Goal: Book appointment/travel/reservation

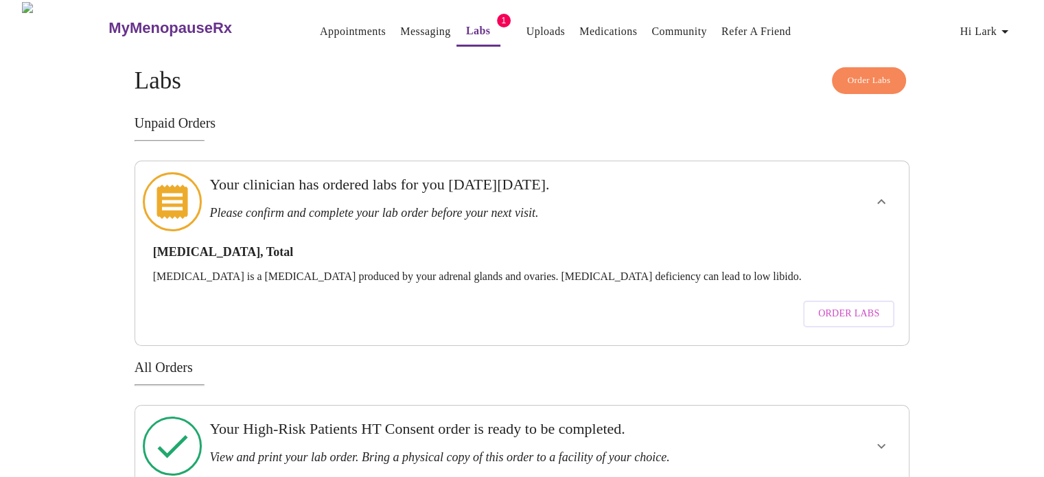
scroll to position [10, 0]
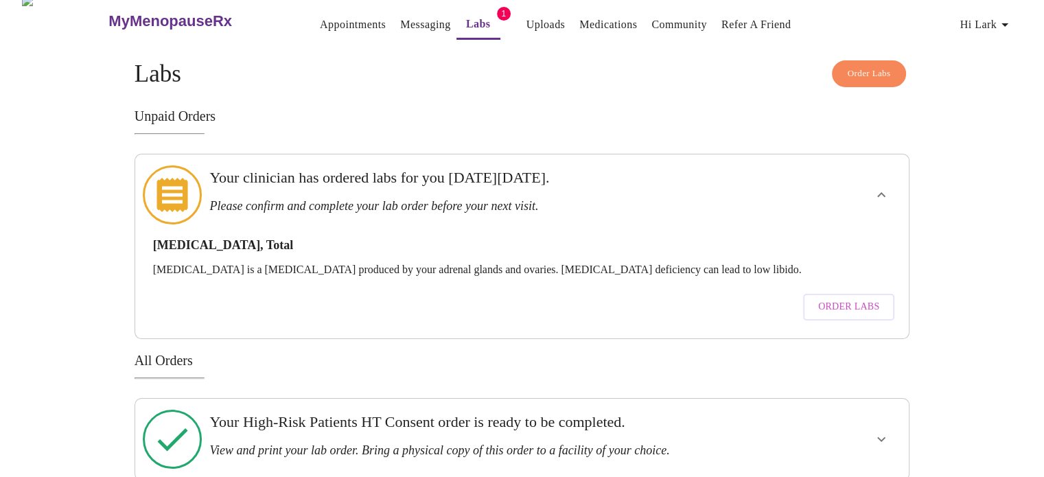
click at [463, 443] on h3 "View and print your lab order. Bring a physical copy of this order to a facilit…" at bounding box center [484, 450] width 550 height 14
click at [531, 19] on link "Uploads" at bounding box center [545, 24] width 39 height 19
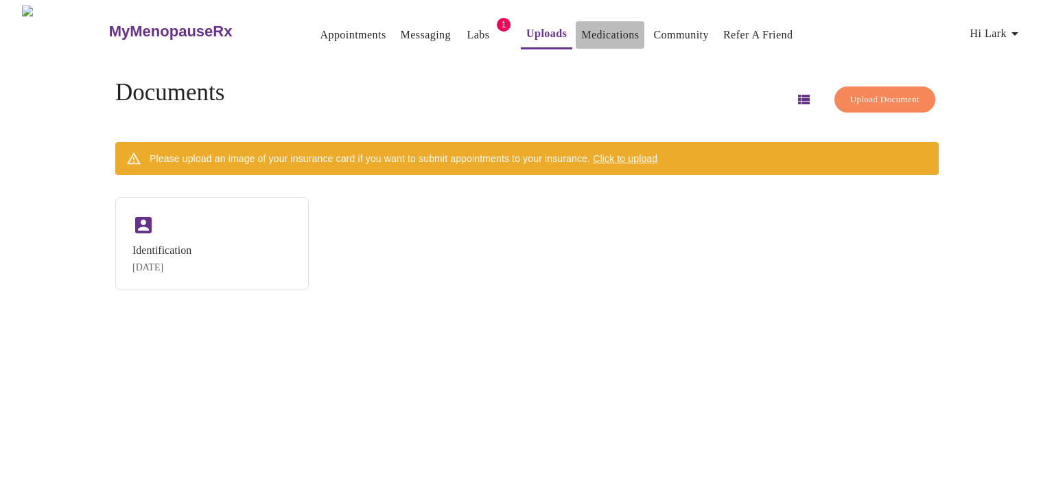
click at [581, 25] on link "Medications" at bounding box center [610, 34] width 58 height 19
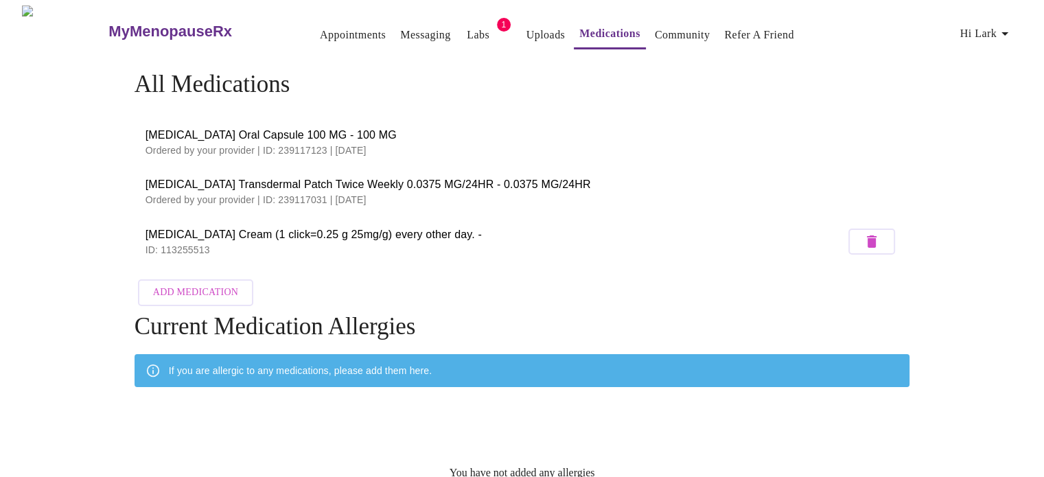
click at [412, 177] on span "[MEDICAL_DATA] Transdermal Patch Twice Weekly 0.0375 MG/24HR - 0.0375 MG/24HR" at bounding box center [521, 184] width 753 height 16
click at [1000, 25] on span "Hi Lark" at bounding box center [986, 33] width 53 height 19
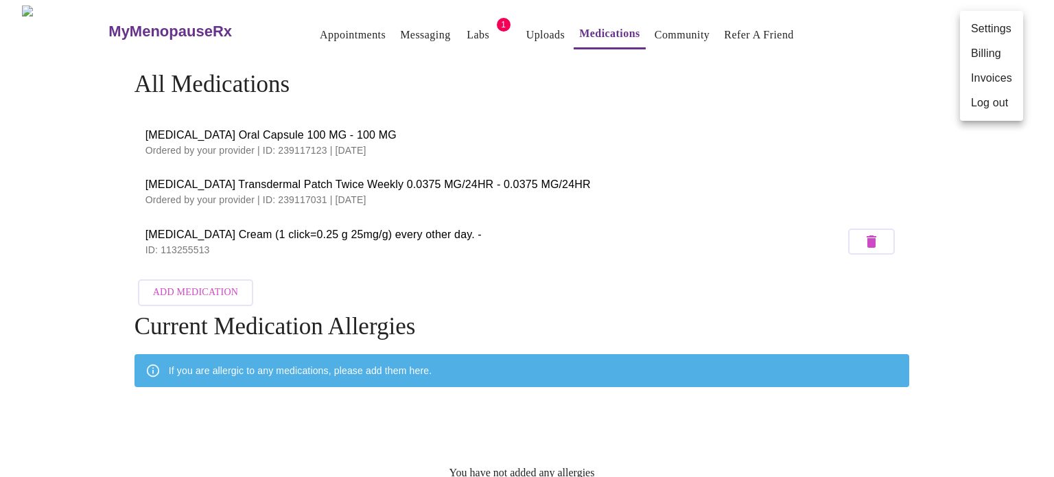
click at [987, 55] on li "Billing" at bounding box center [991, 53] width 63 height 25
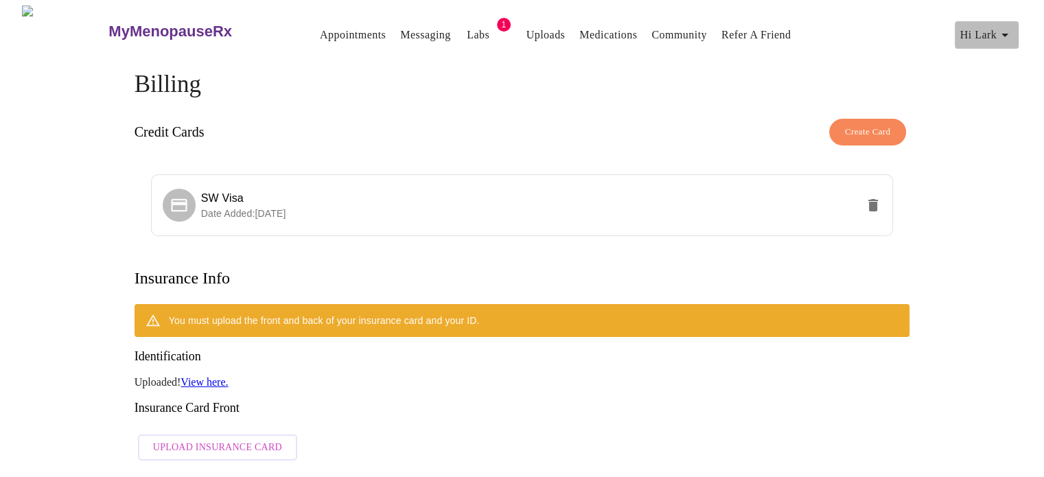
click at [1007, 34] on icon "button" at bounding box center [1004, 35] width 7 height 3
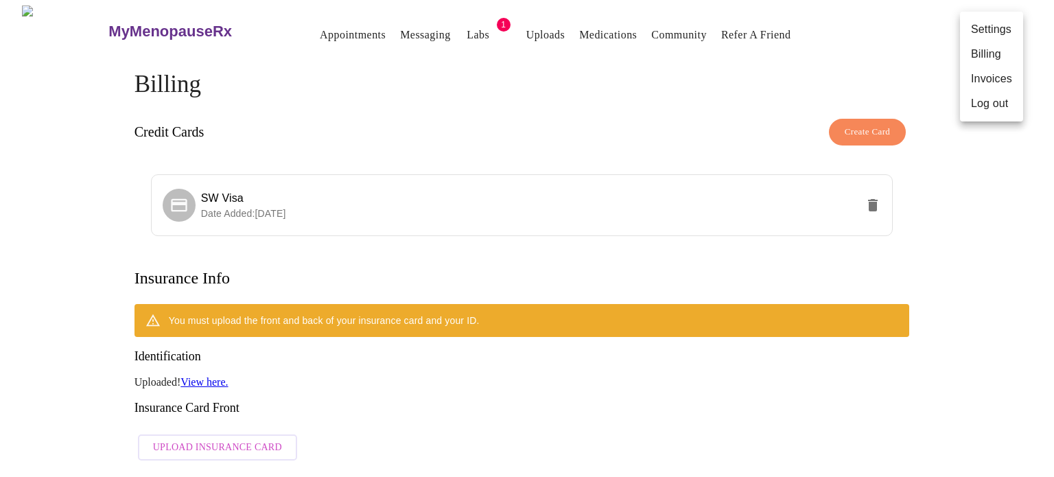
click at [991, 82] on li "Invoices" at bounding box center [991, 79] width 63 height 25
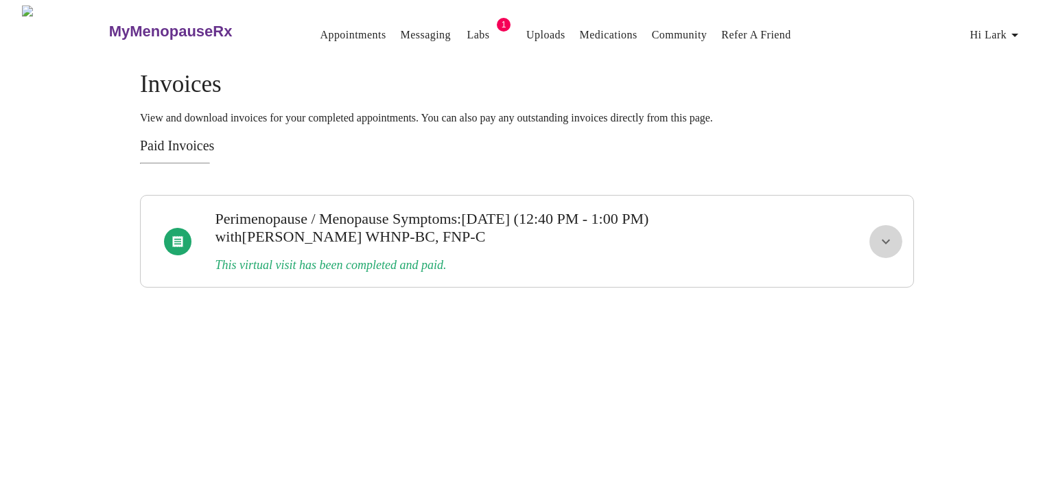
click at [893, 231] on button "show more" at bounding box center [885, 241] width 33 height 33
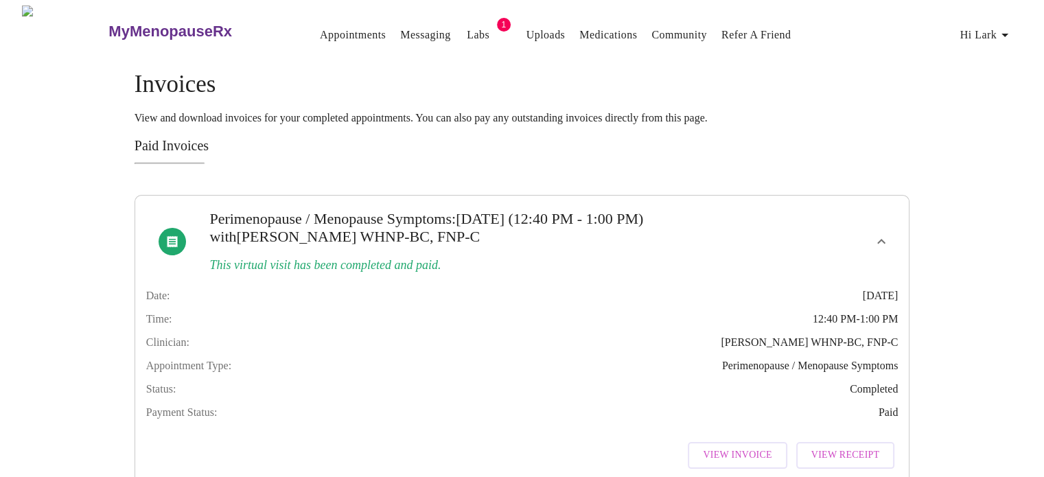
click at [467, 36] on link "Labs" at bounding box center [478, 34] width 23 height 19
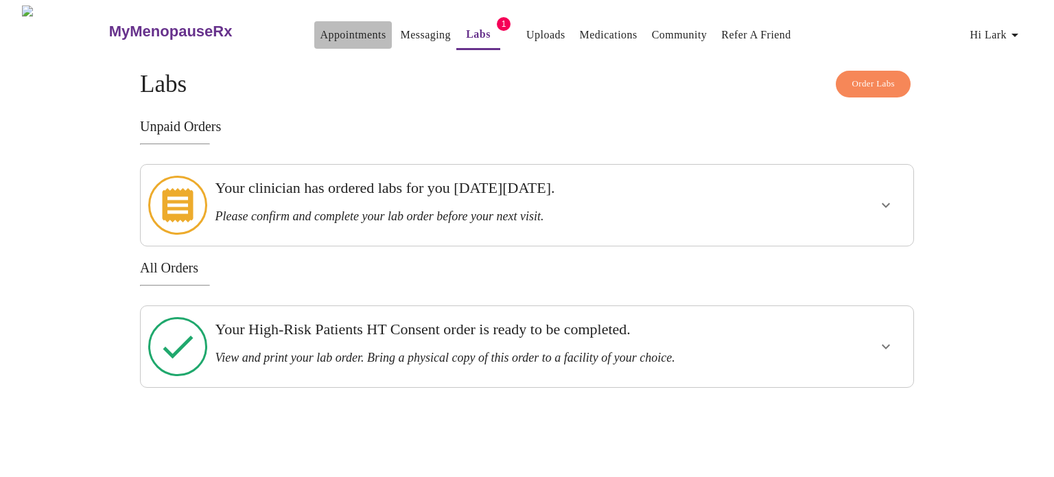
click at [324, 27] on link "Appointments" at bounding box center [353, 34] width 66 height 19
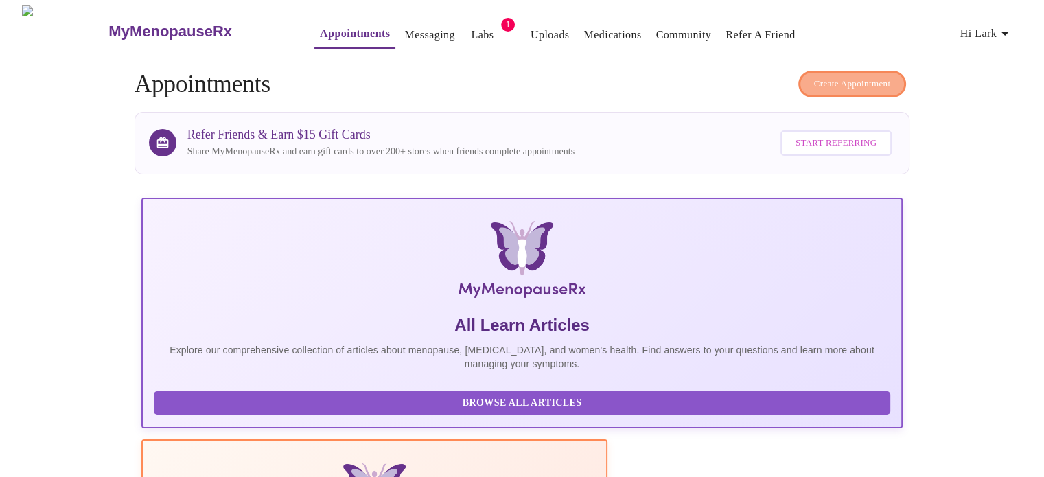
click at [832, 76] on span "Create Appointment" at bounding box center [852, 84] width 77 height 16
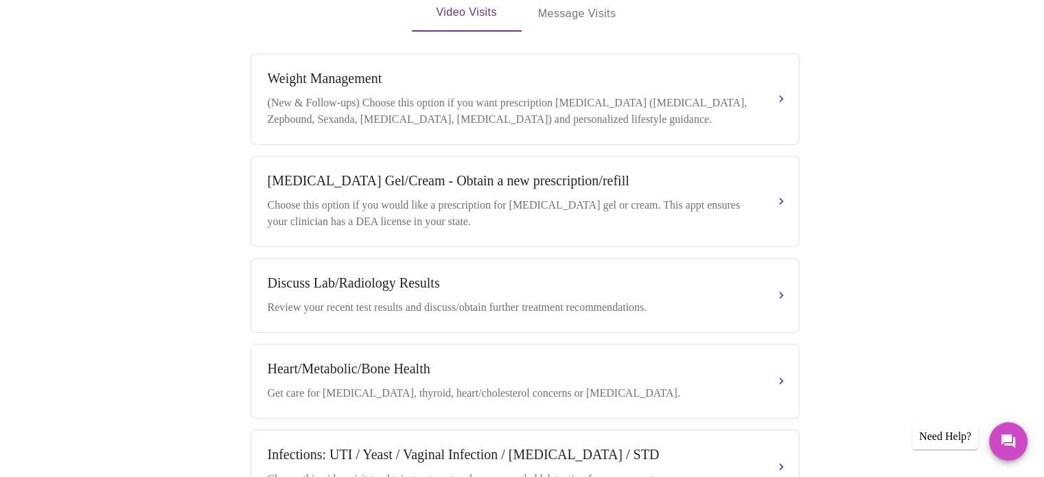
scroll to position [409, 0]
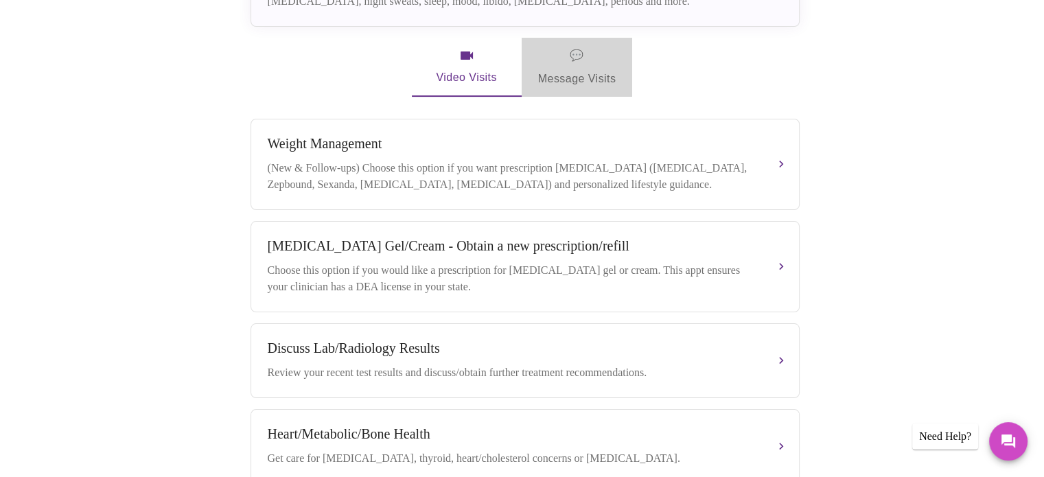
click at [585, 54] on span "💬 Message Visits" at bounding box center [577, 67] width 78 height 43
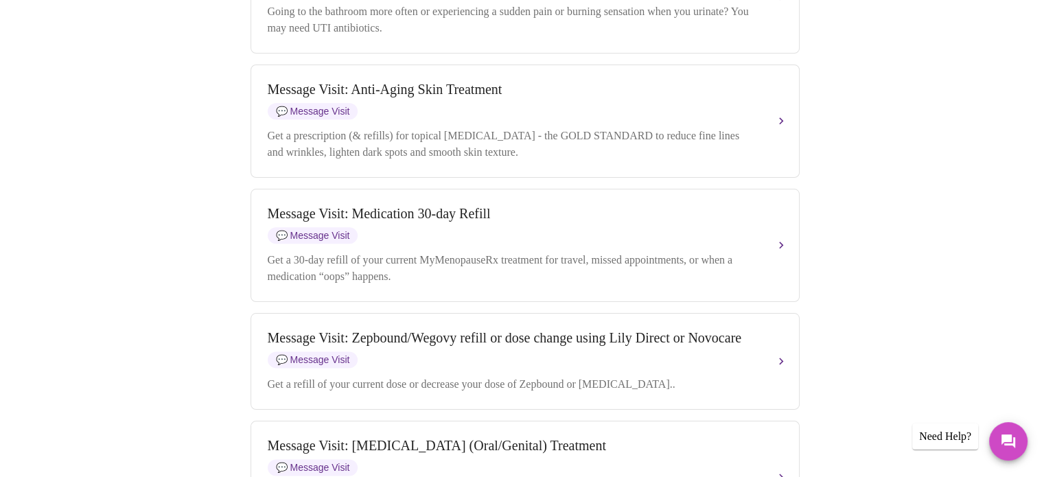
scroll to position [1584, 0]
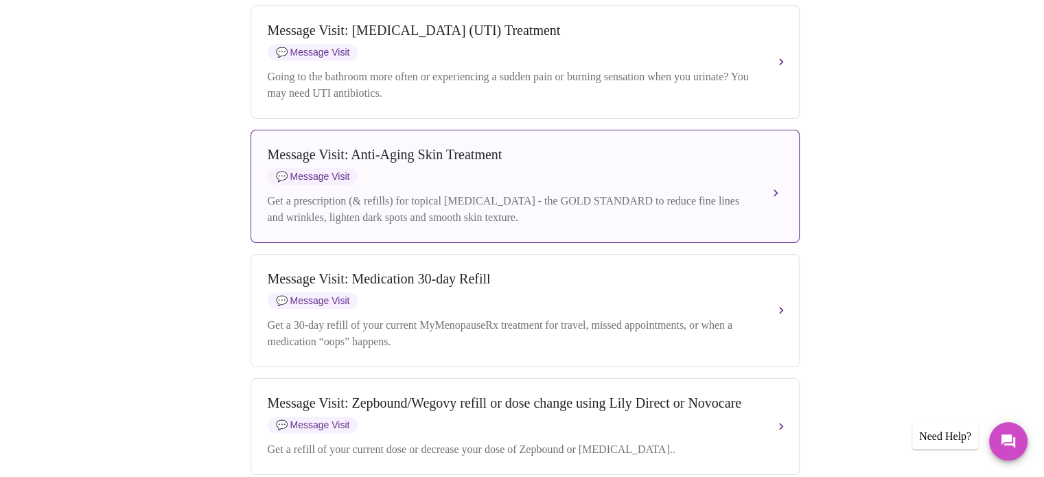
click at [744, 226] on div "Message Visit: Anti-Aging Skin Treatment 💬 Message Visit Get a prescription (& …" at bounding box center [525, 186] width 515 height 79
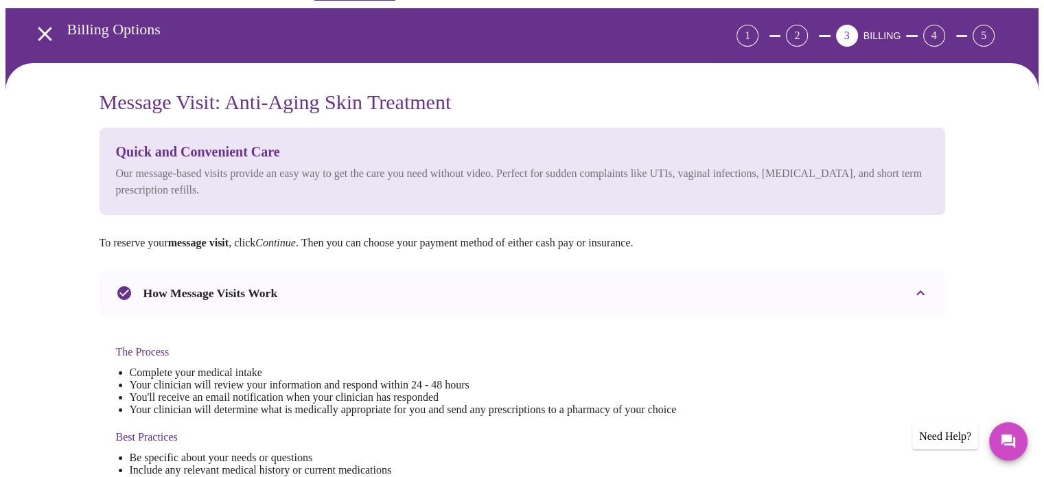
scroll to position [0, 0]
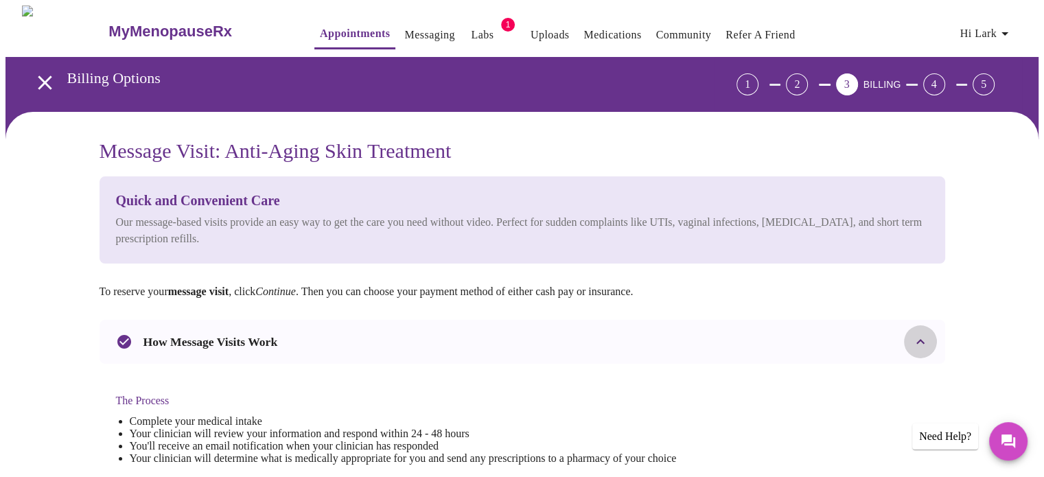
click at [920, 338] on icon at bounding box center [920, 342] width 16 height 16
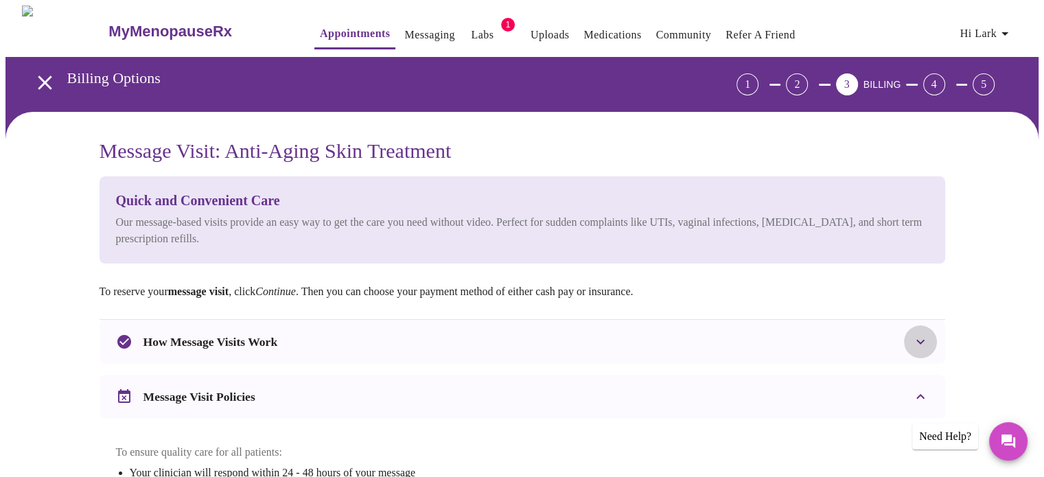
click at [920, 338] on icon at bounding box center [920, 342] width 16 height 16
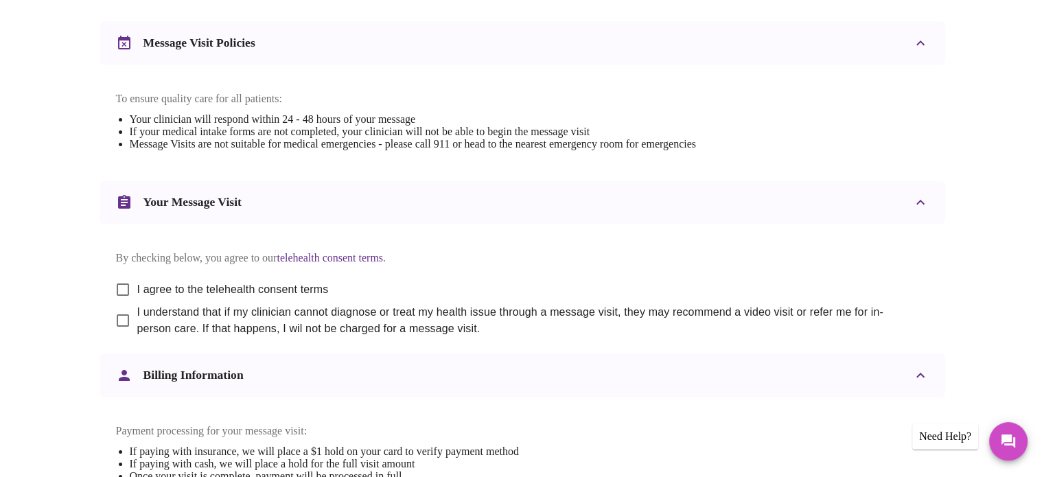
scroll to position [549, 0]
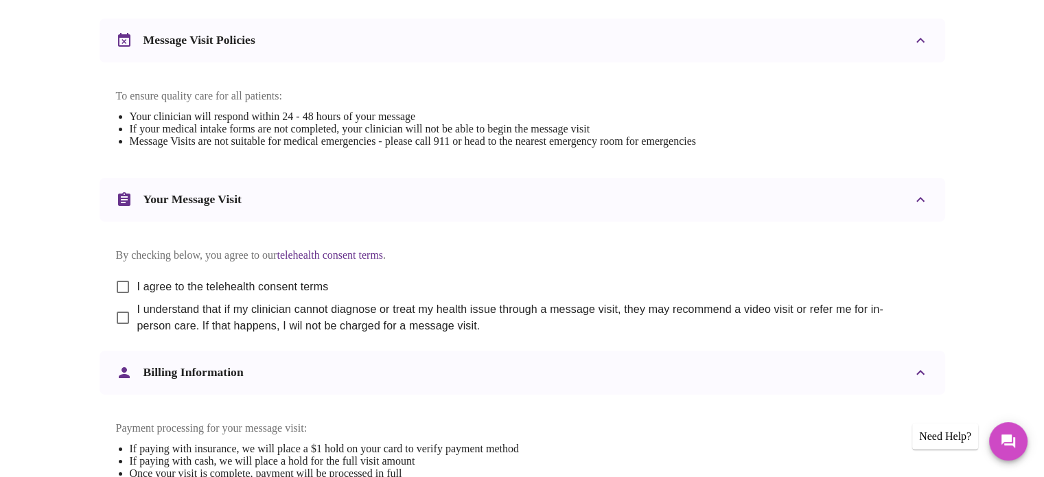
click at [122, 301] on input "I agree to the telehealth consent terms" at bounding box center [122, 286] width 29 height 29
checkbox input "true"
click at [121, 332] on input "I understand that if my clinician cannot diagnose or treat my health issue thro…" at bounding box center [122, 317] width 29 height 29
checkbox input "true"
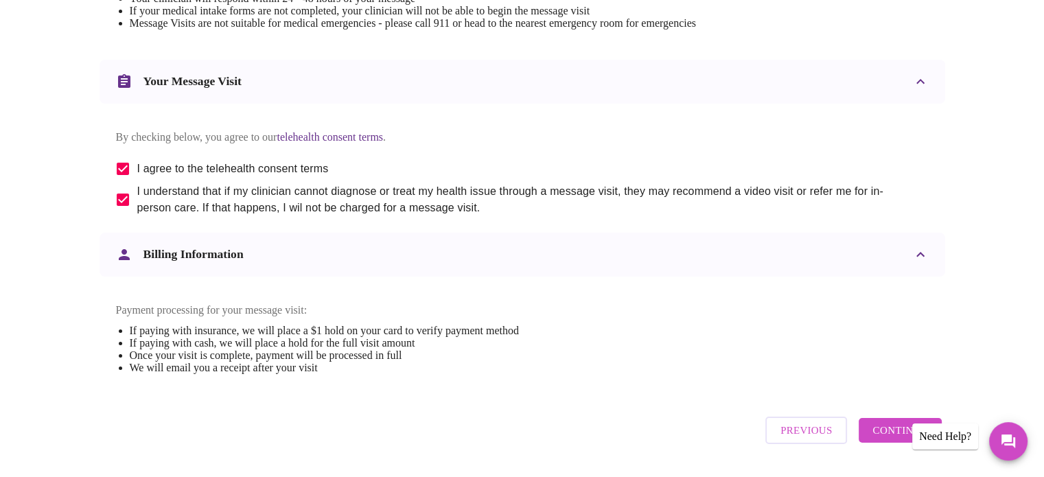
scroll to position [736, 0]
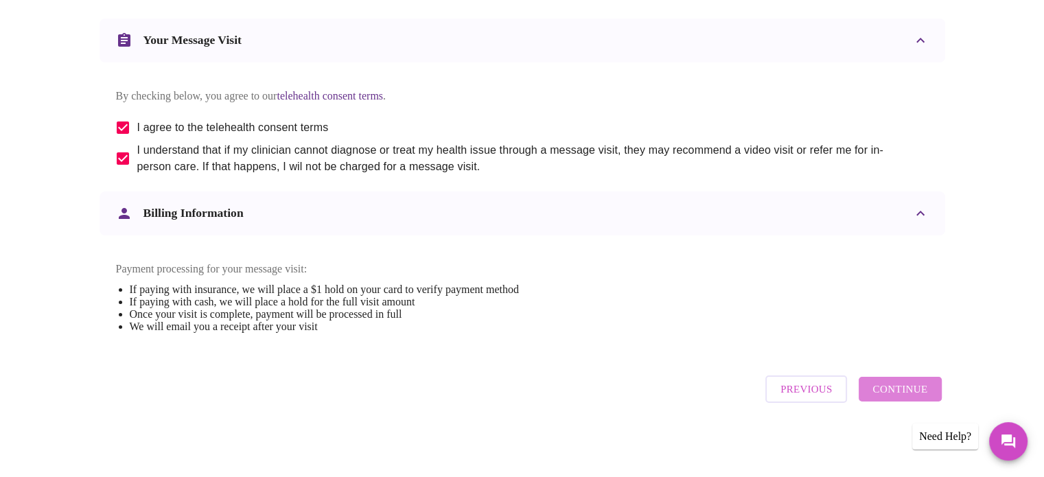
click at [911, 393] on span "Continue" at bounding box center [899, 389] width 55 height 18
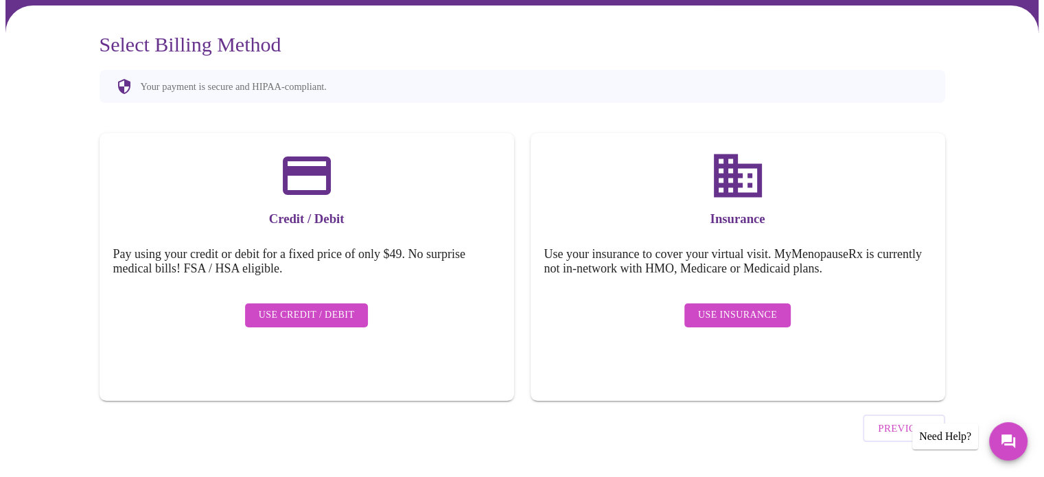
scroll to position [0, 0]
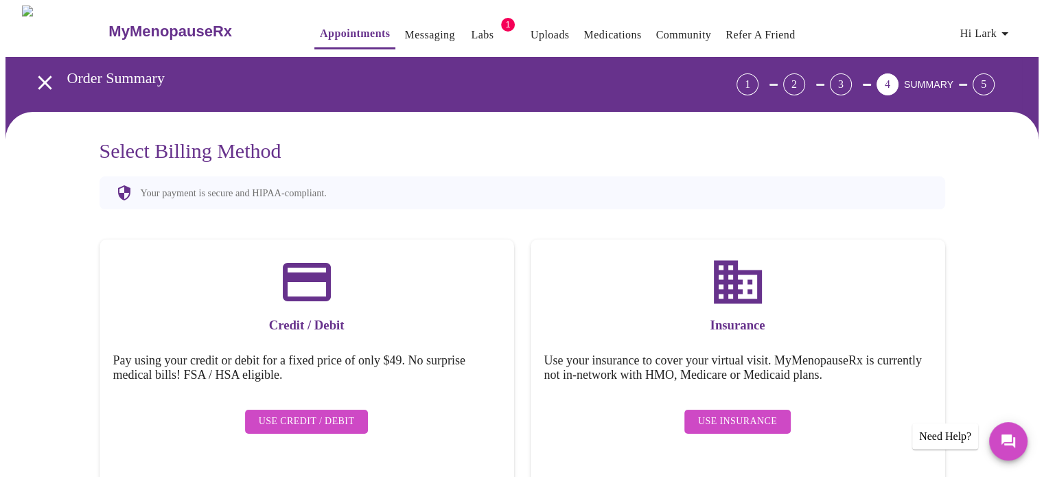
click at [991, 30] on span "Hi Lark" at bounding box center [986, 33] width 53 height 19
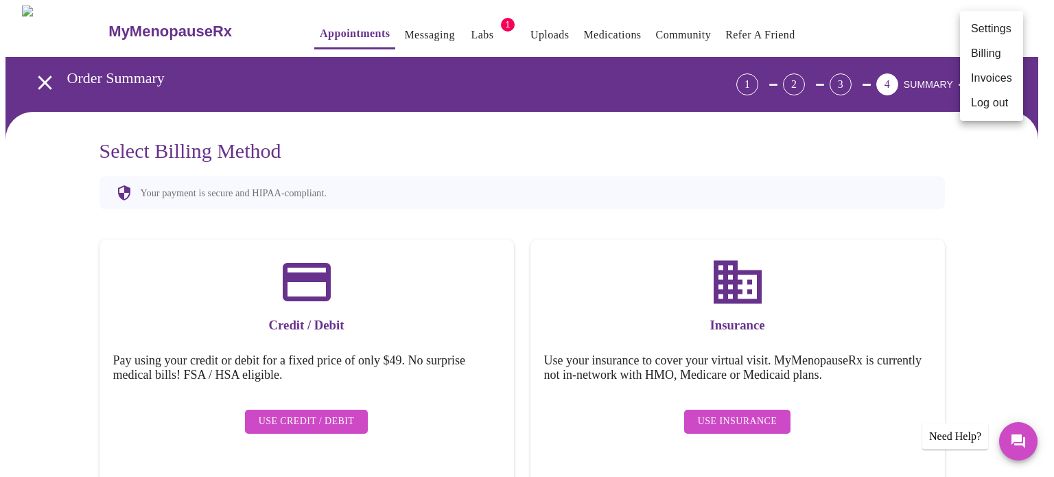
click at [98, 21] on div at bounding box center [527, 238] width 1054 height 477
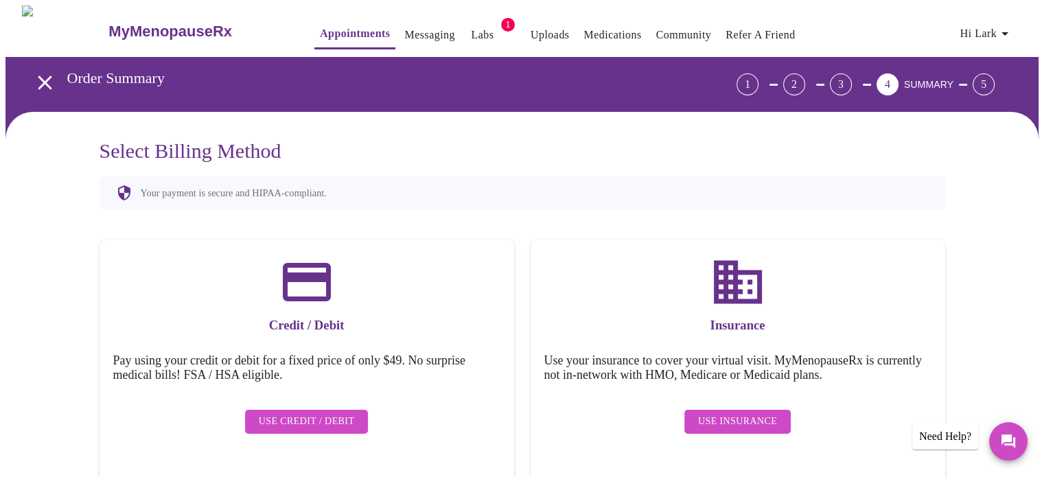
click at [41, 71] on icon "open drawer" at bounding box center [45, 83] width 24 height 24
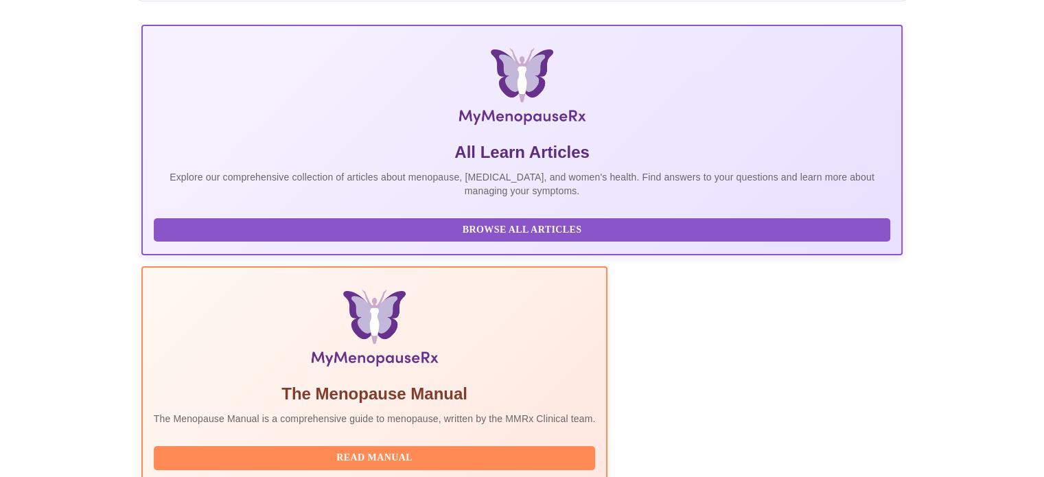
scroll to position [206, 0]
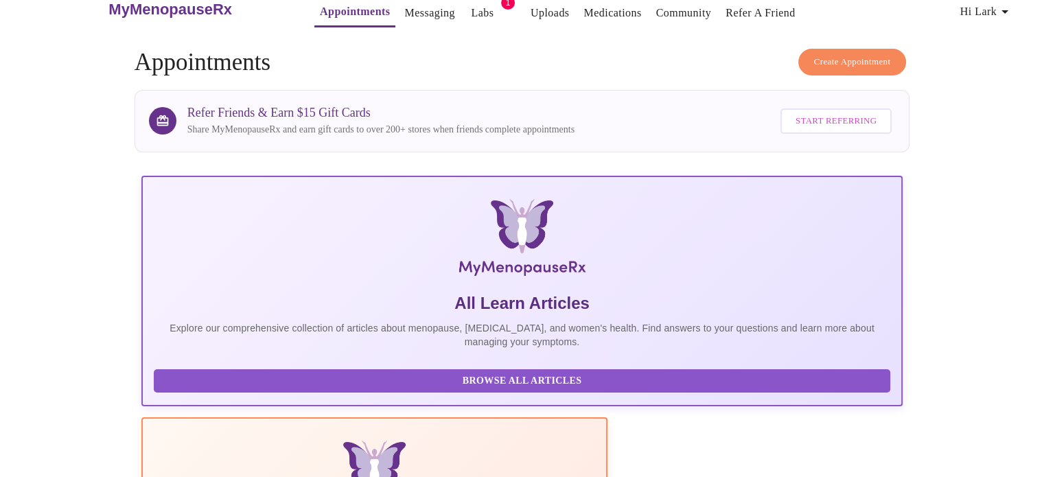
scroll to position [0, 0]
